Goal: Information Seeking & Learning: Learn about a topic

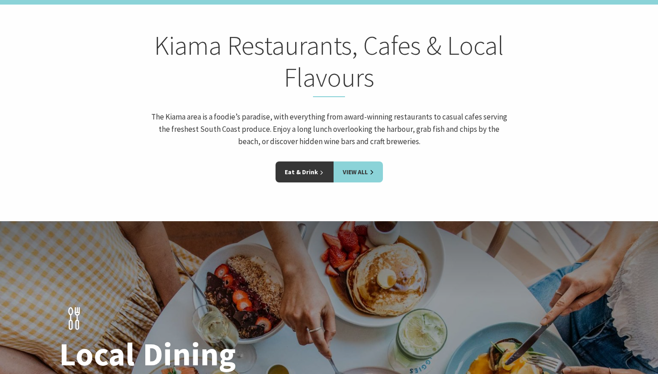
scroll to position [1305, 0]
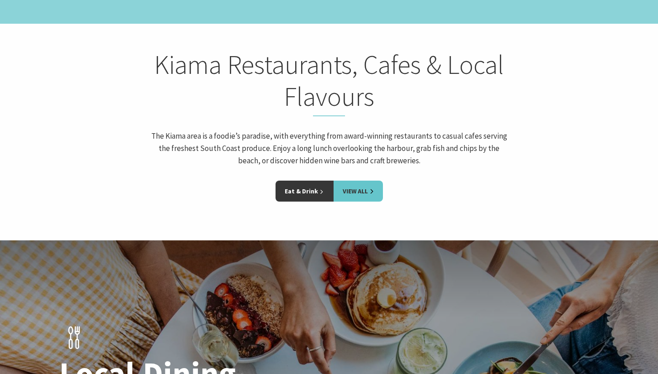
click at [358, 181] on link "View All" at bounding box center [357, 191] width 49 height 21
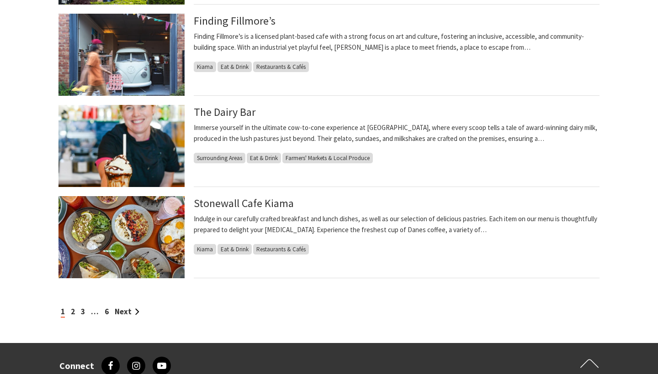
scroll to position [866, 0]
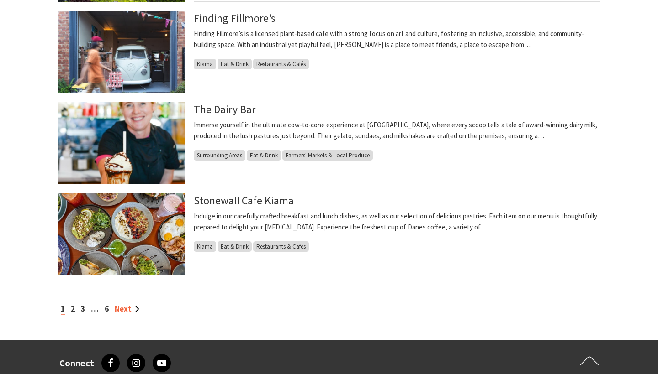
click at [123, 310] on link "Next" at bounding box center [127, 309] width 25 height 10
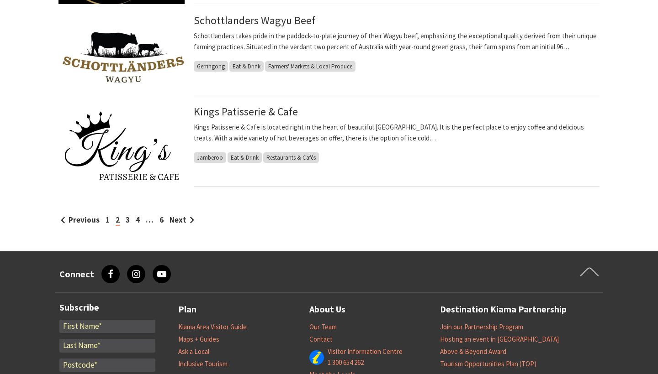
scroll to position [997, 0]
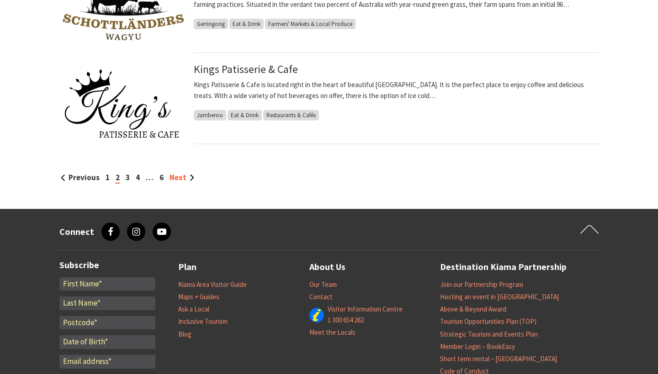
click at [178, 180] on link "Next" at bounding box center [181, 178] width 25 height 10
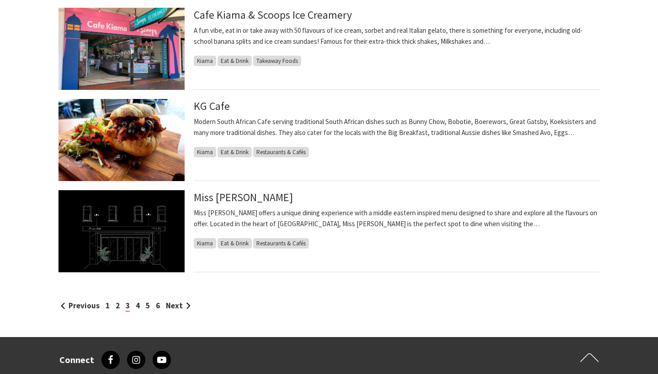
scroll to position [879, 0]
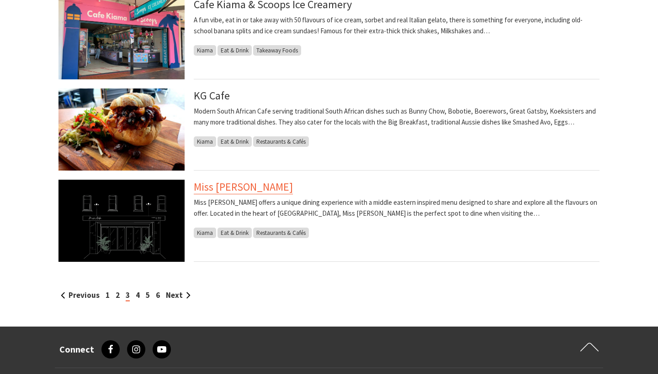
click at [221, 187] on link "Miss Arda" at bounding box center [243, 187] width 99 height 15
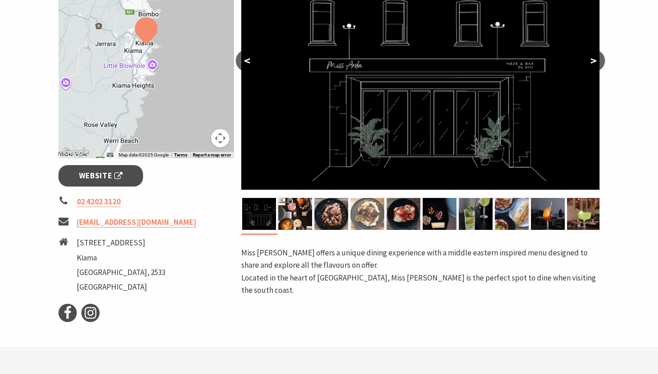
scroll to position [191, 0]
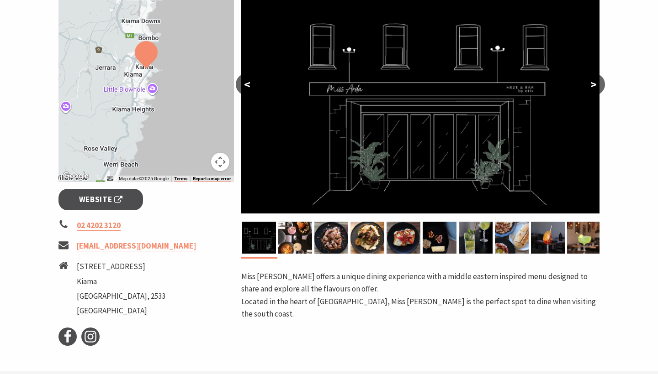
click at [588, 86] on button ">" at bounding box center [593, 85] width 23 height 22
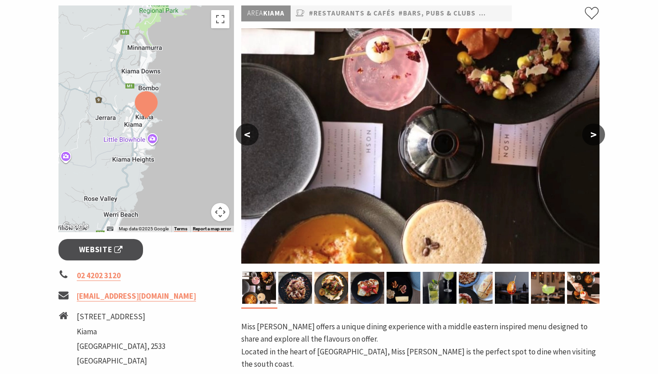
scroll to position [142, 0]
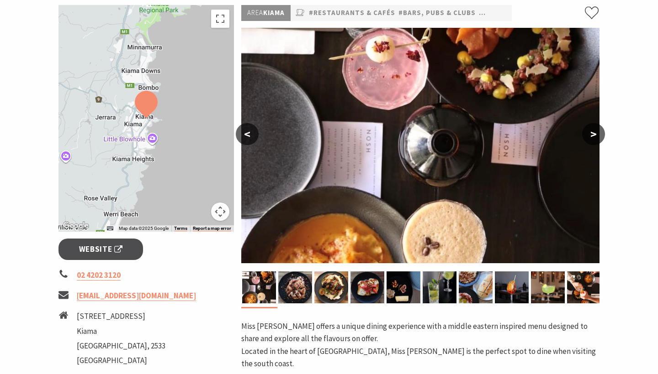
click at [595, 137] on button ">" at bounding box center [593, 134] width 23 height 22
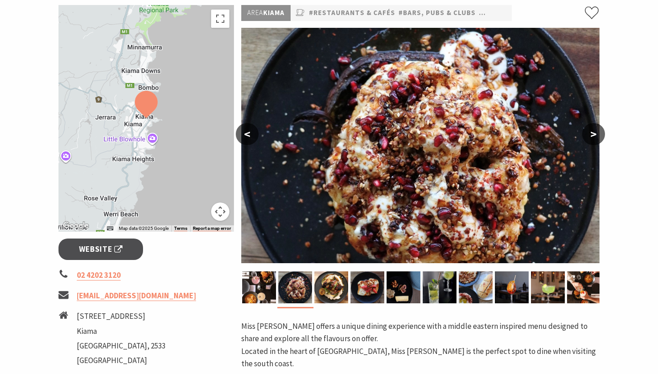
click at [595, 137] on button ">" at bounding box center [593, 134] width 23 height 22
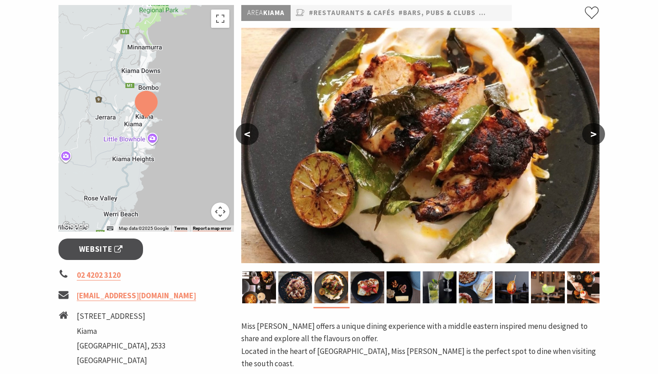
click at [595, 137] on button ">" at bounding box center [593, 134] width 23 height 22
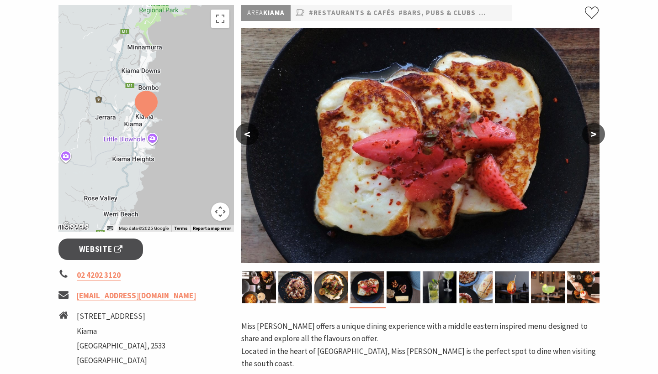
click at [595, 137] on button ">" at bounding box center [593, 134] width 23 height 22
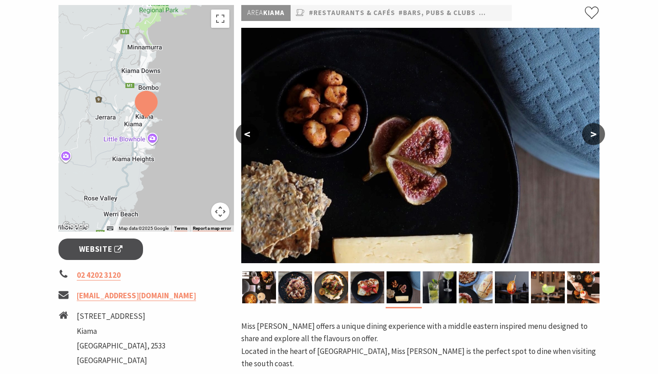
click at [595, 137] on button ">" at bounding box center [593, 134] width 23 height 22
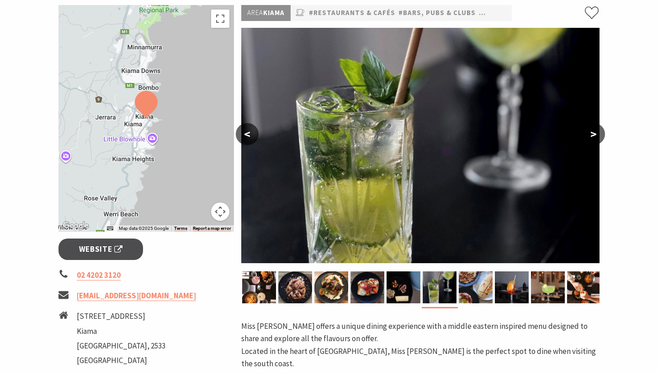
click at [595, 137] on button ">" at bounding box center [593, 134] width 23 height 22
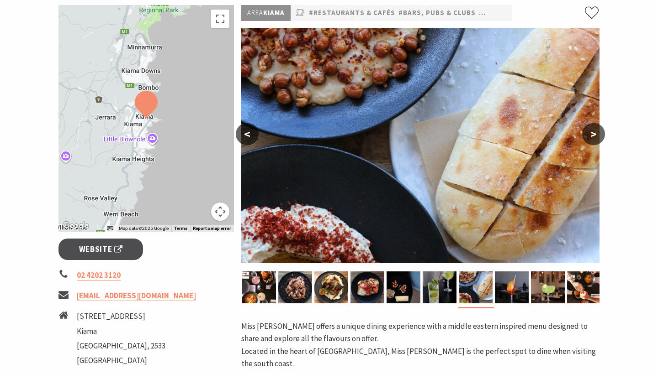
click at [595, 137] on button ">" at bounding box center [593, 134] width 23 height 22
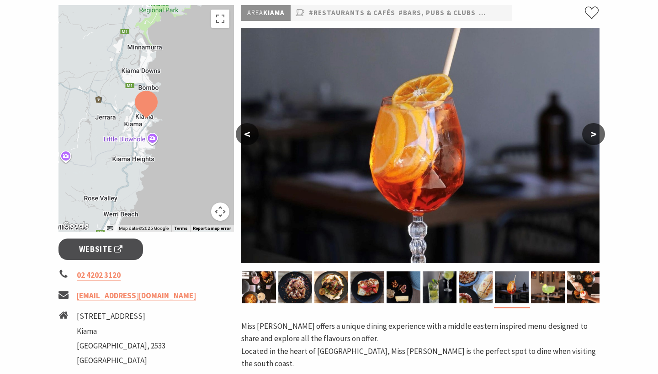
click at [595, 137] on button ">" at bounding box center [593, 134] width 23 height 22
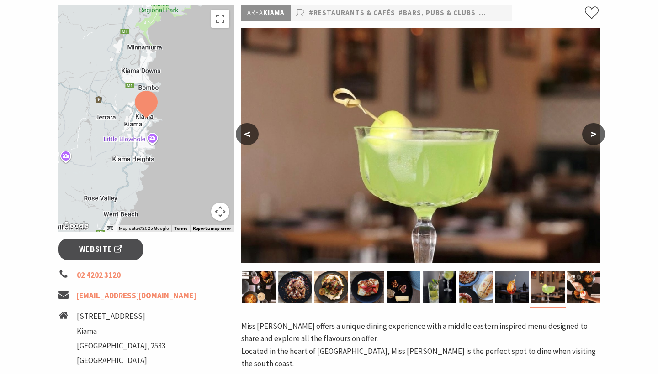
click at [595, 137] on button ">" at bounding box center [593, 134] width 23 height 22
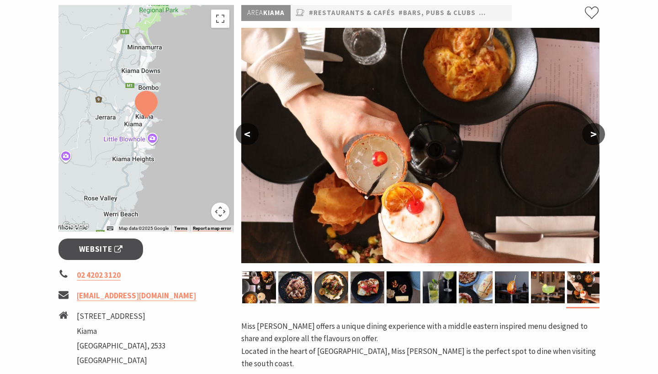
click at [595, 137] on button ">" at bounding box center [593, 134] width 23 height 22
click at [591, 133] on button ">" at bounding box center [593, 134] width 23 height 22
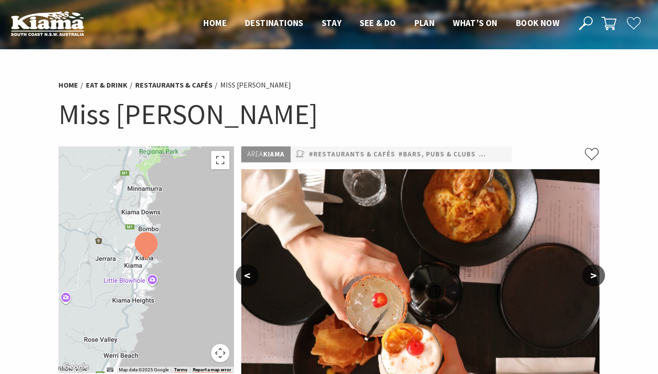
scroll to position [0, 0]
